Goal: Download file/media

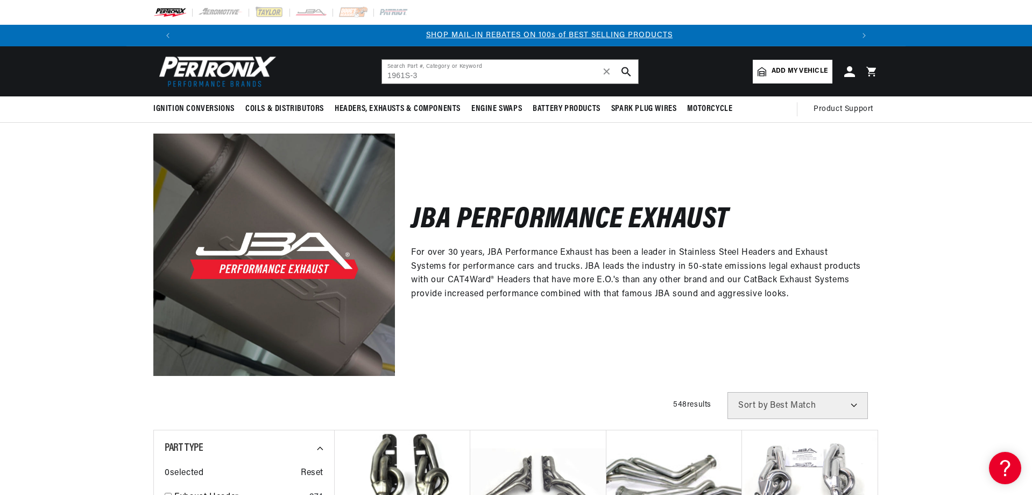
scroll to position [0, 672]
click at [502, 76] on input "1961S-3" at bounding box center [510, 72] width 256 height 24
type input "1961S-3"
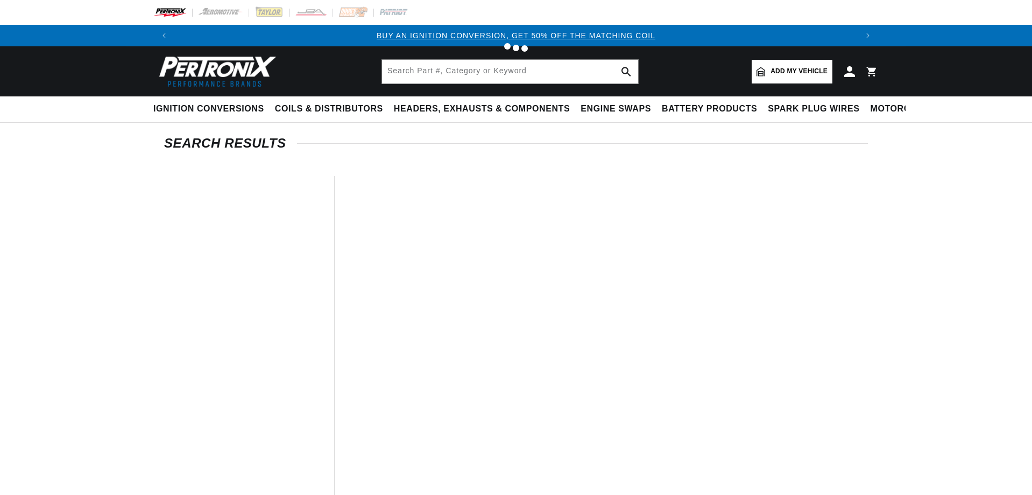
type input "1961S-3"
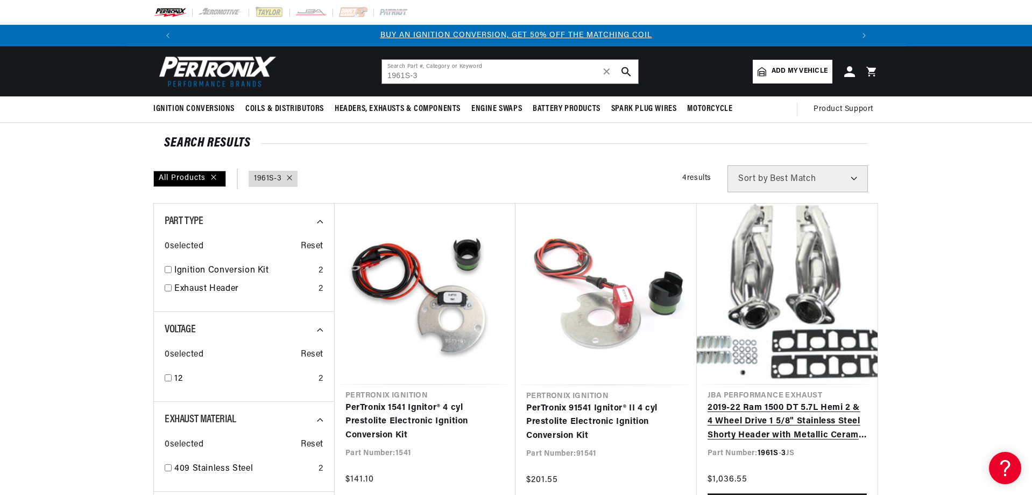
click at [810, 401] on link "2019-22 Ram 1500 DT 5.7L Hemi 2 & 4 Wheel Drive 1 5/8" Stainless Steel Shorty H…" at bounding box center [787, 421] width 159 height 41
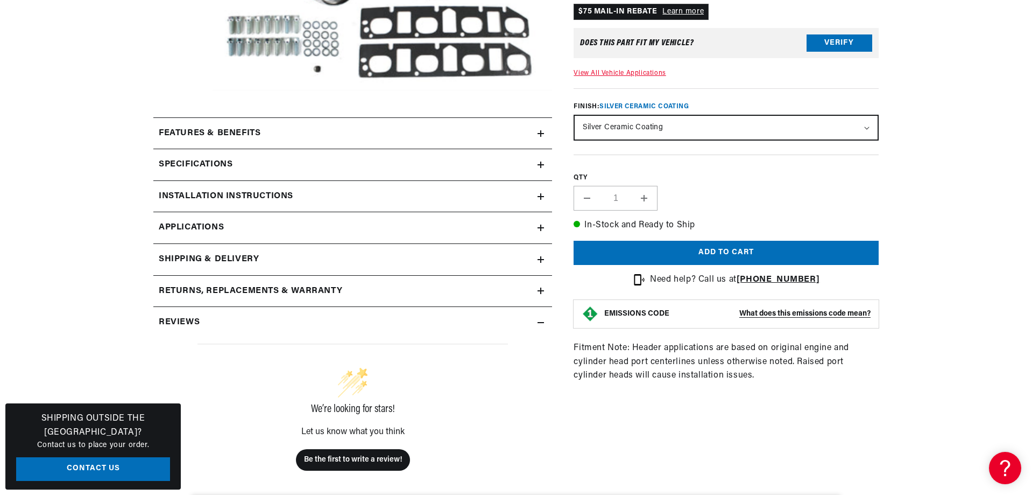
scroll to position [323, 0]
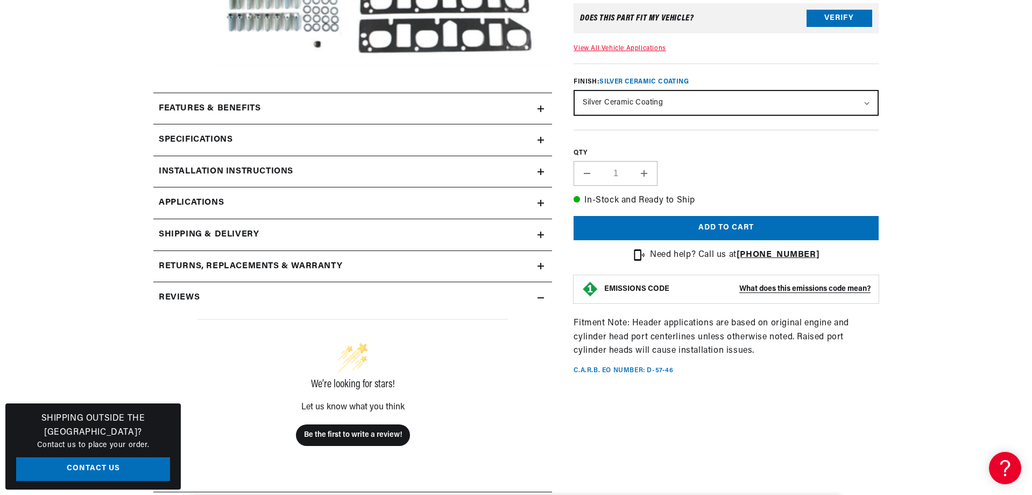
click at [541, 172] on icon at bounding box center [541, 172] width 6 height 0
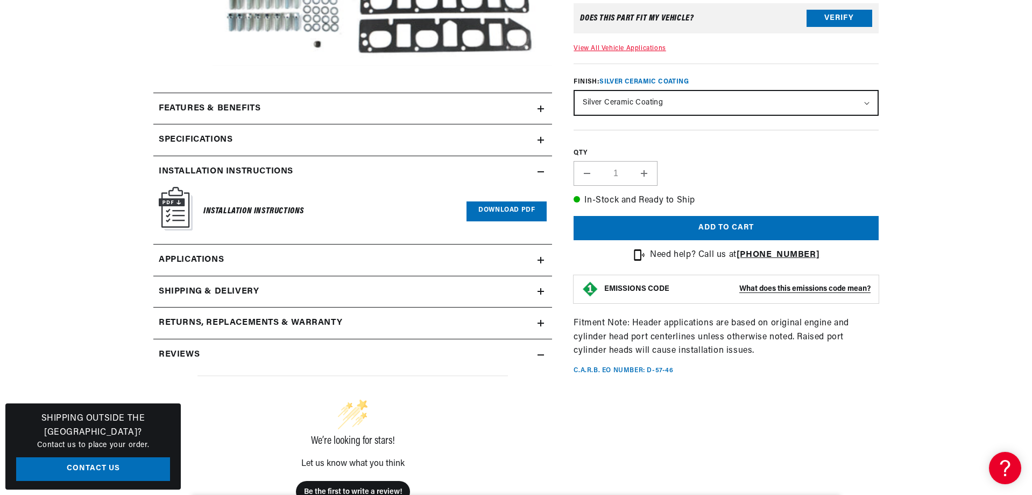
scroll to position [0, 672]
click at [522, 211] on link "Download PDF" at bounding box center [507, 211] width 80 height 20
